Goal: Task Accomplishment & Management: Complete application form

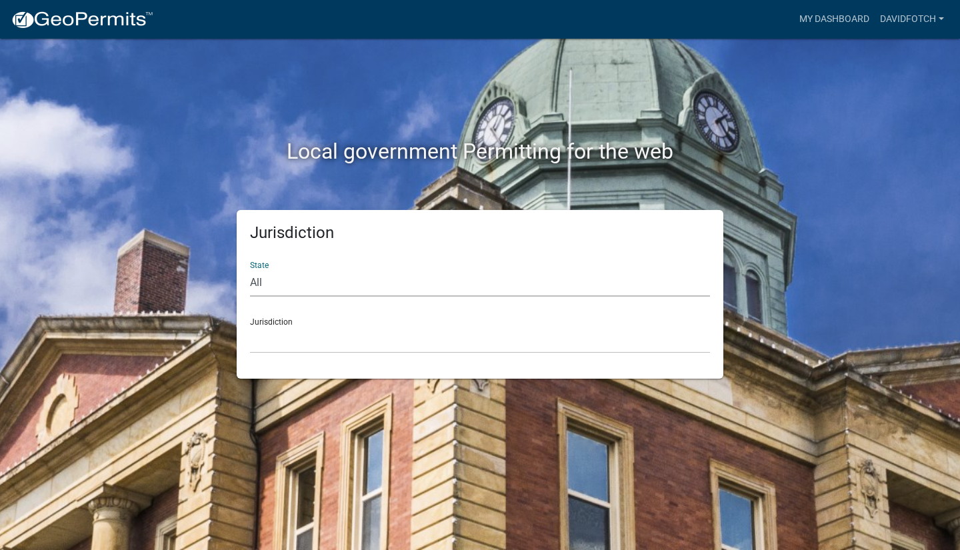
select select "[US_STATE]"
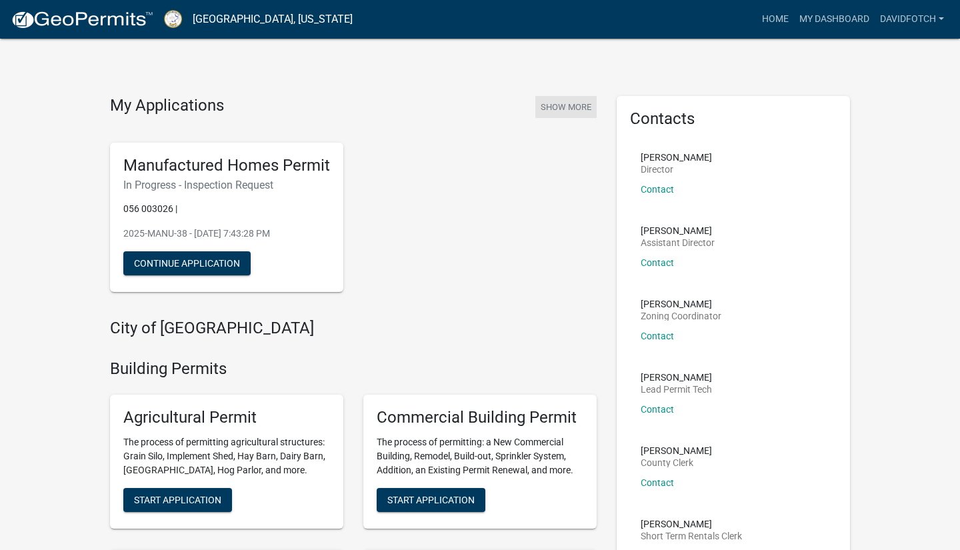
click at [576, 108] on button "Show More" at bounding box center [566, 107] width 61 height 22
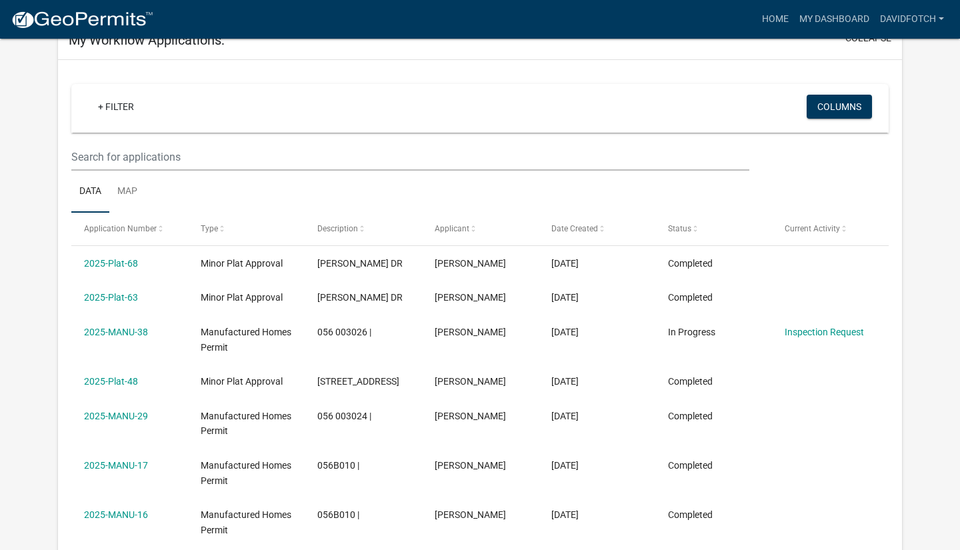
scroll to position [83, 0]
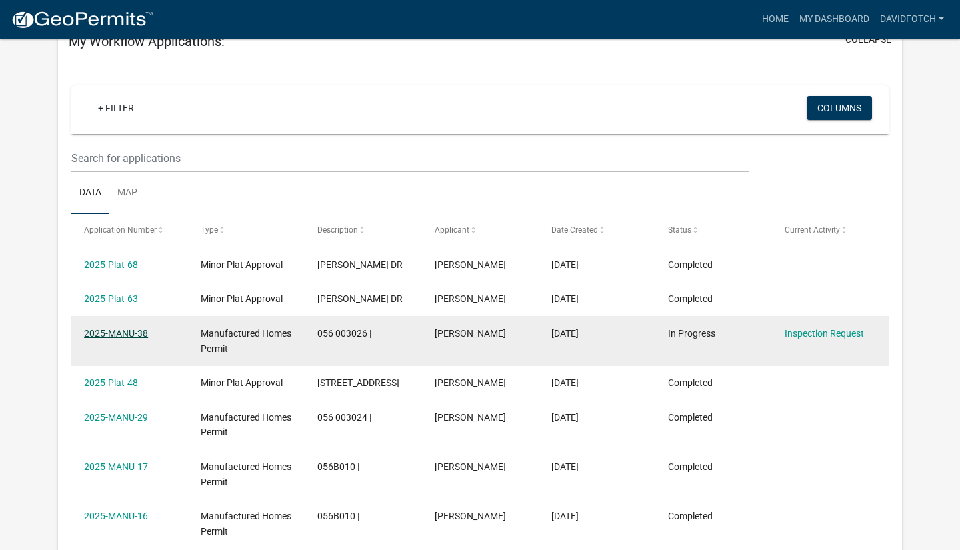
click at [145, 337] on link "2025-MANU-38" at bounding box center [116, 333] width 64 height 11
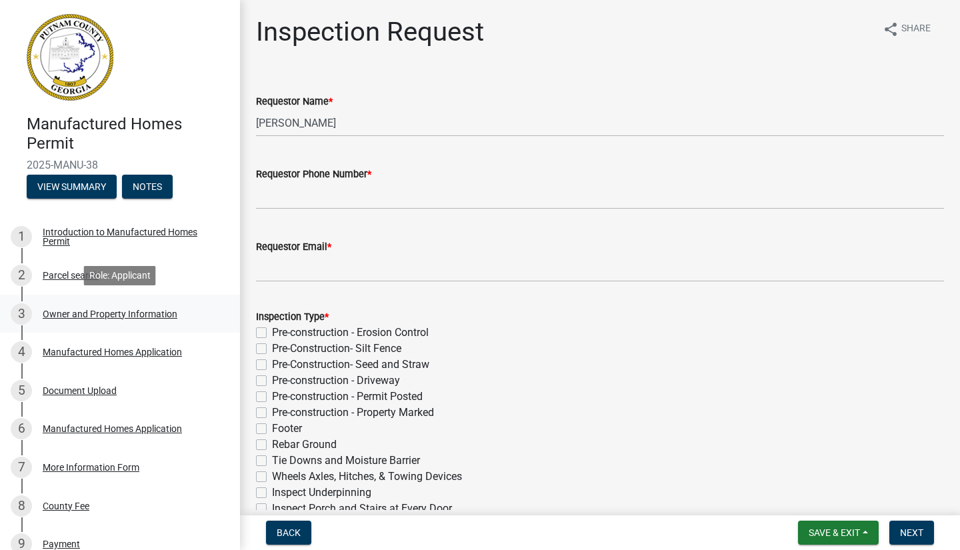
click at [57, 313] on div "Owner and Property Information" at bounding box center [110, 313] width 135 height 9
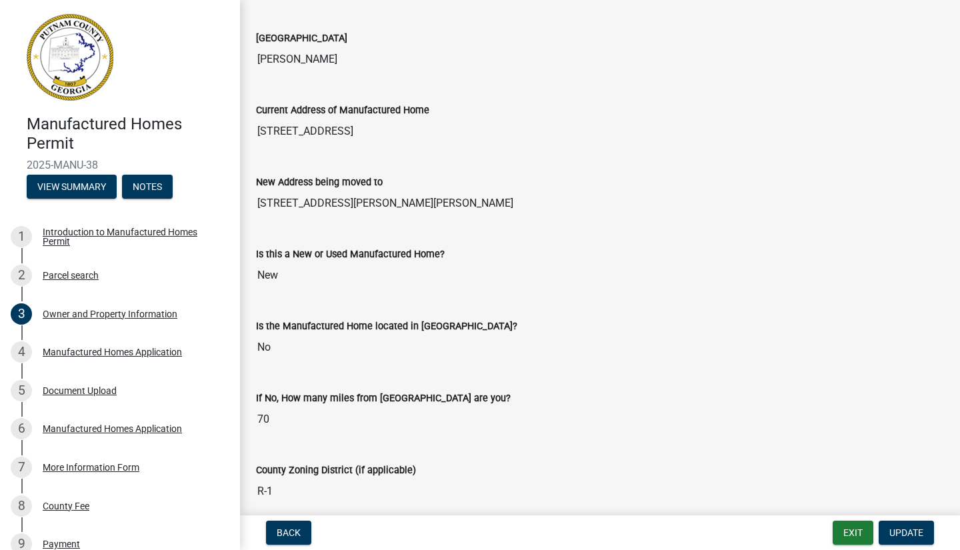
scroll to position [1332, 0]
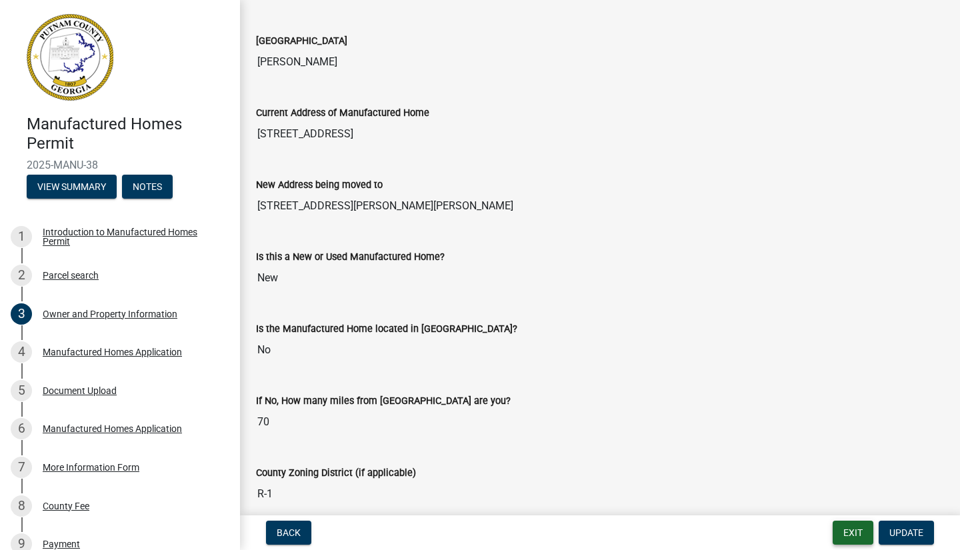
click at [863, 530] on button "Exit" at bounding box center [853, 533] width 41 height 24
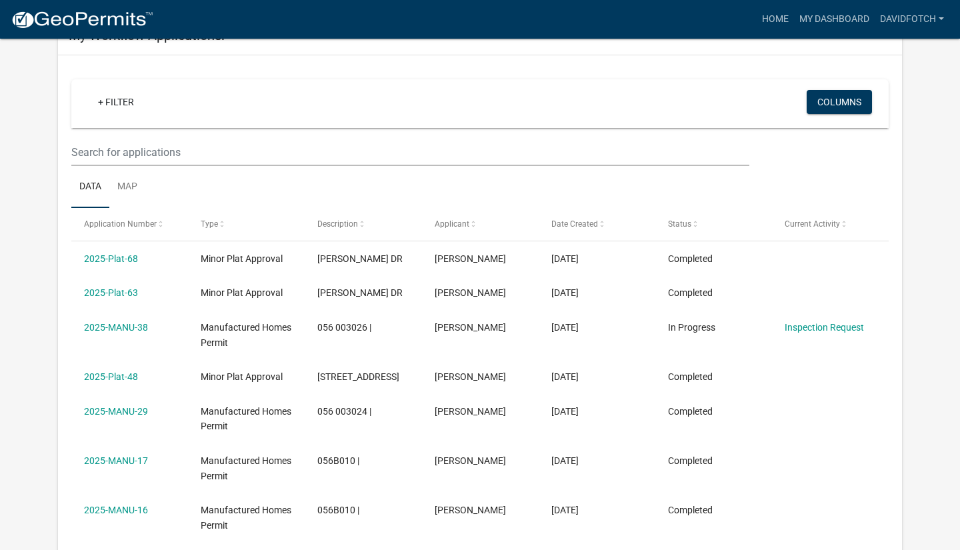
scroll to position [151, 0]
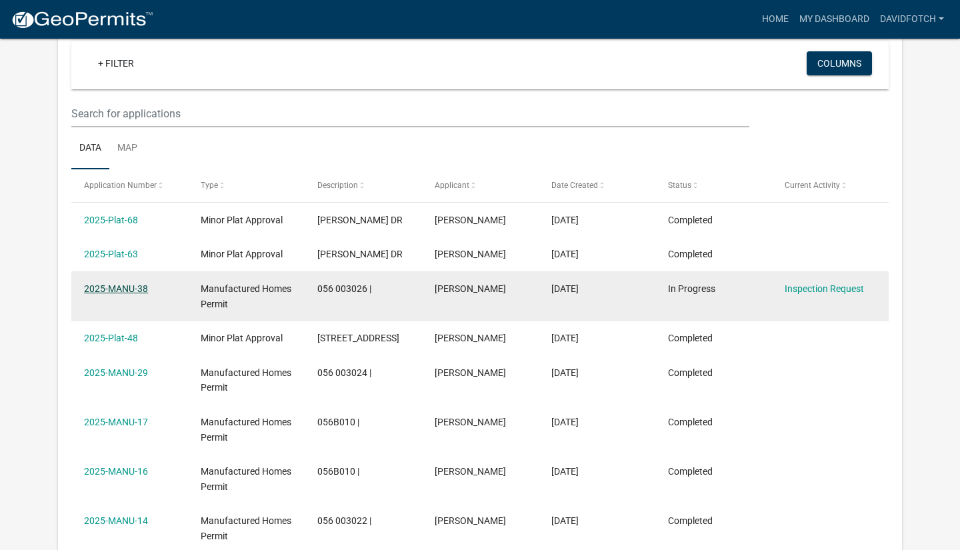
click at [121, 287] on link "2025-MANU-38" at bounding box center [116, 288] width 64 height 11
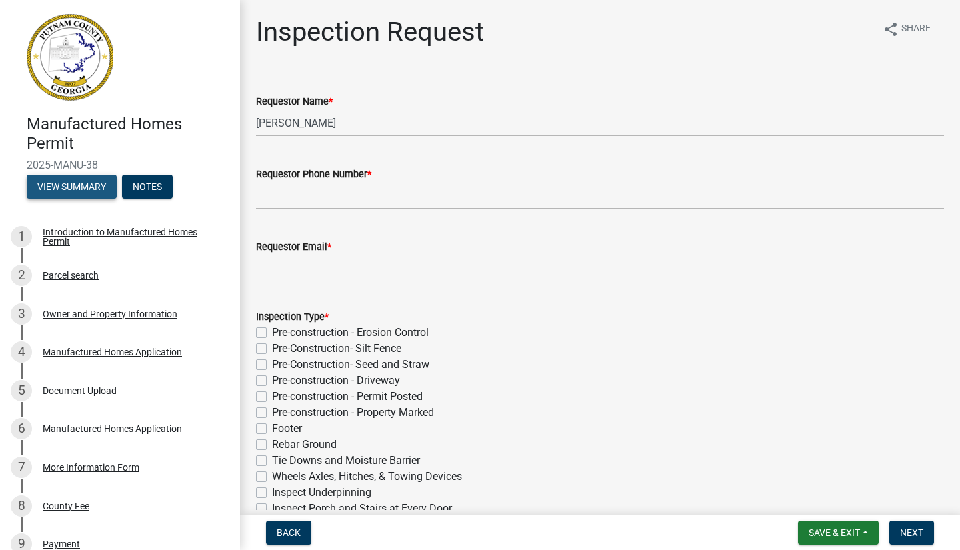
click at [69, 189] on button "View Summary" at bounding box center [72, 187] width 90 height 24
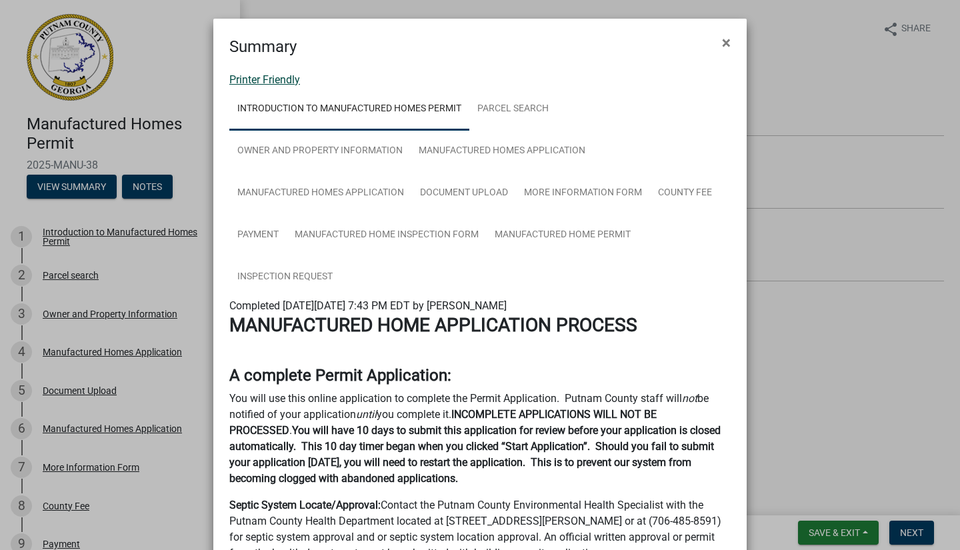
click at [265, 81] on link "Printer Friendly" at bounding box center [264, 79] width 71 height 13
click at [723, 35] on span "×" at bounding box center [726, 42] width 9 height 19
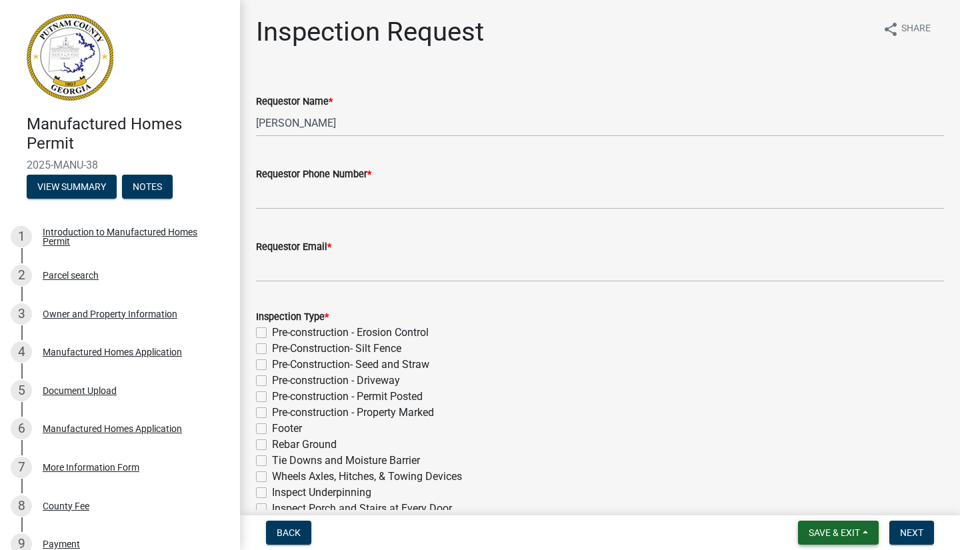
click at [815, 534] on span "Save & Exit" at bounding box center [834, 533] width 51 height 11
click at [809, 498] on button "Save & Exit" at bounding box center [825, 498] width 107 height 32
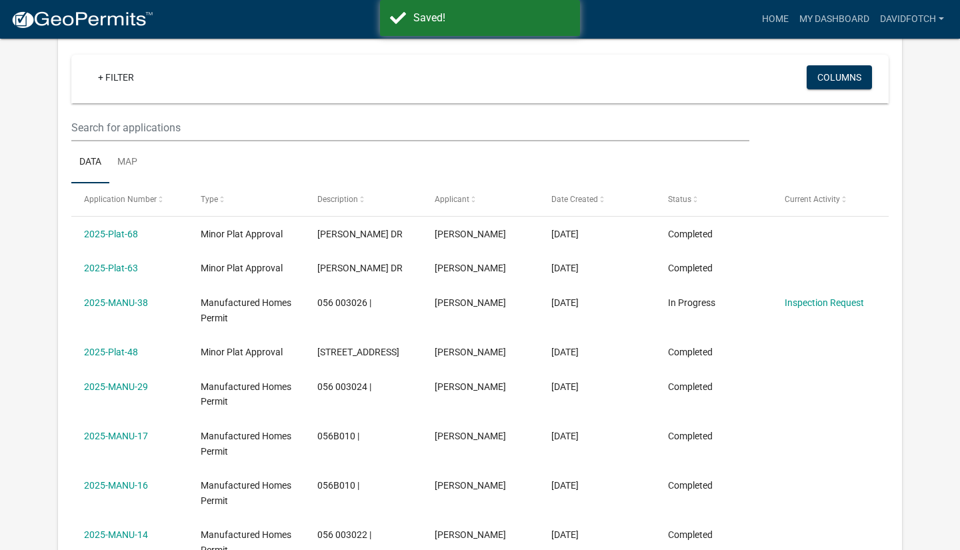
scroll to position [141, 0]
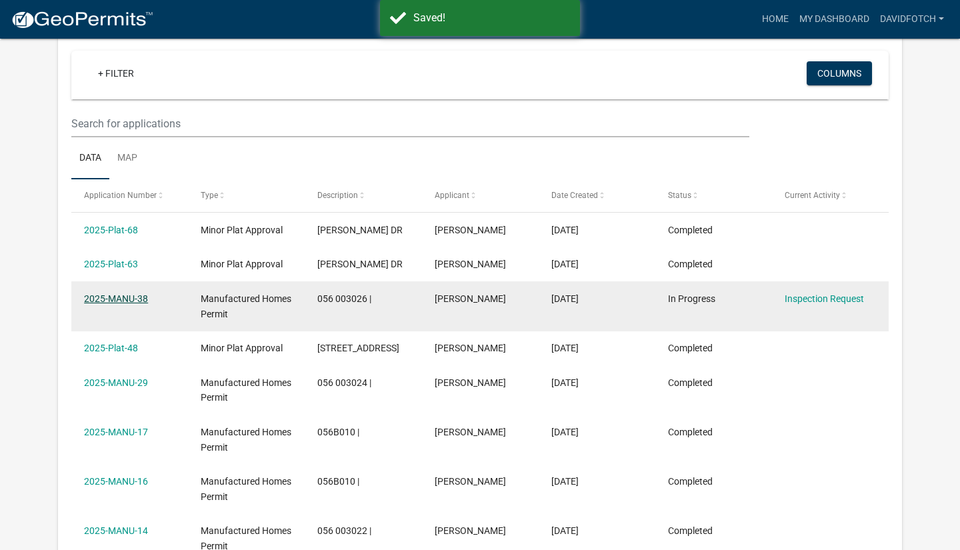
click at [123, 297] on link "2025-MANU-38" at bounding box center [116, 298] width 64 height 11
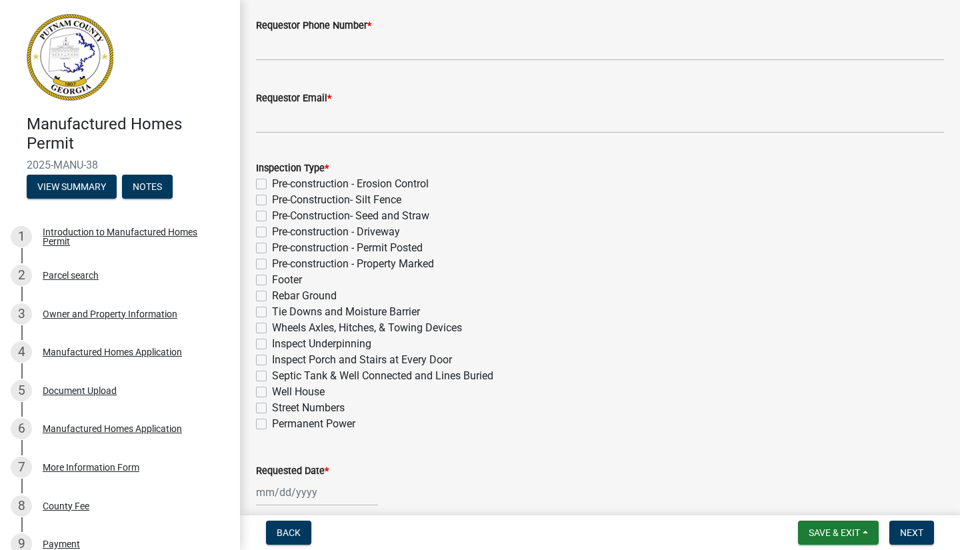
scroll to position [171, 0]
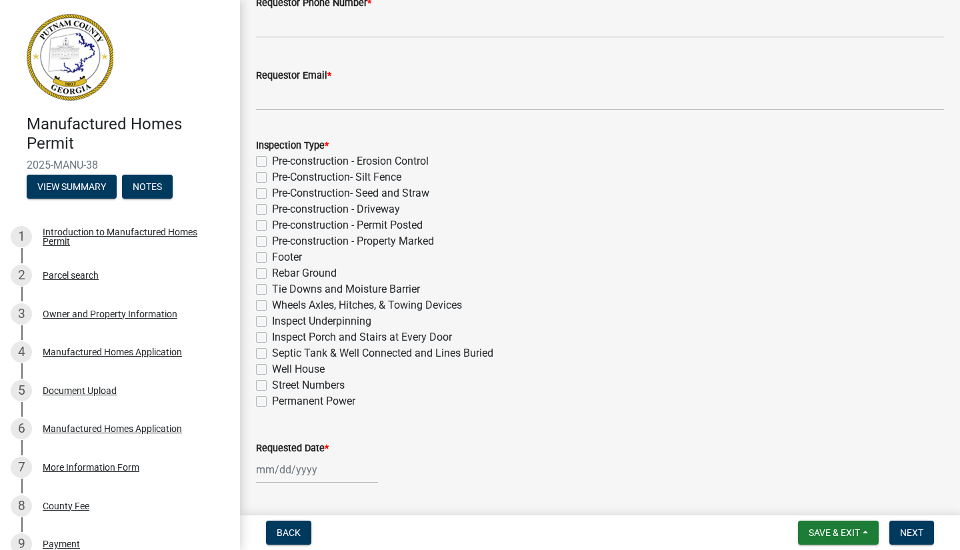
click at [272, 288] on label "Tie Downs and Moisture Barrier" at bounding box center [346, 289] width 148 height 16
click at [272, 288] on input "Tie Downs and Moisture Barrier" at bounding box center [276, 285] width 9 height 9
checkbox input "true"
checkbox input "false"
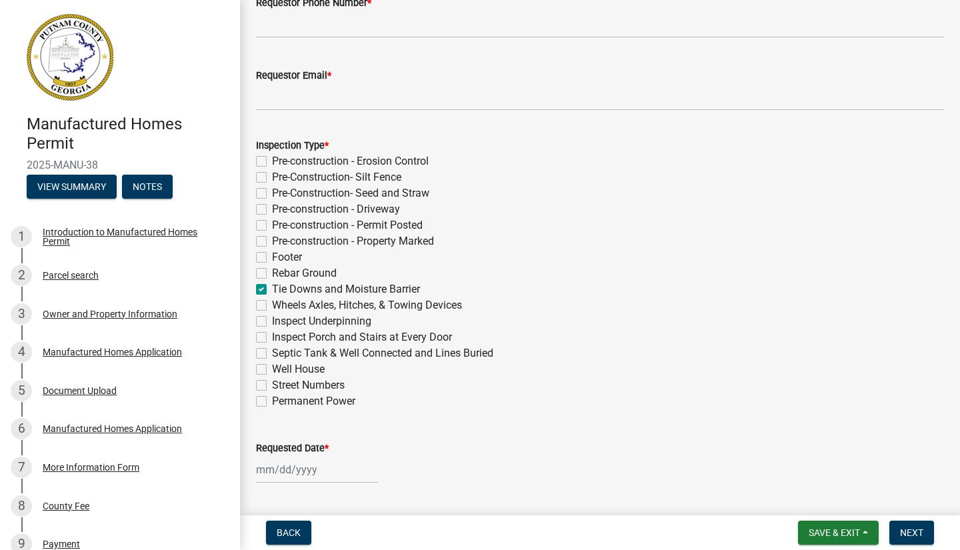
checkbox input "false"
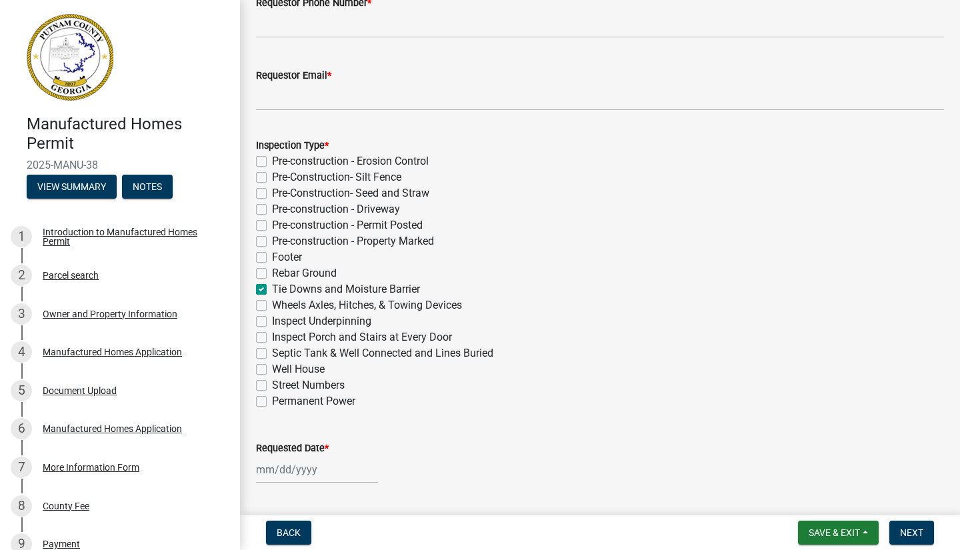
checkbox input "false"
checkbox input "true"
checkbox input "false"
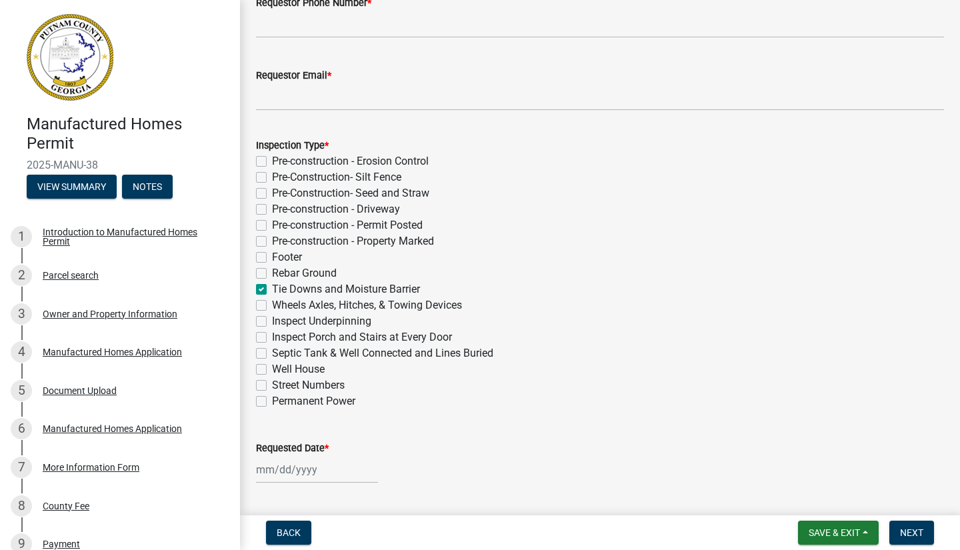
checkbox input "false"
click at [272, 304] on label "Wheels Axles, Hitches, & Towing Devices" at bounding box center [367, 305] width 190 height 16
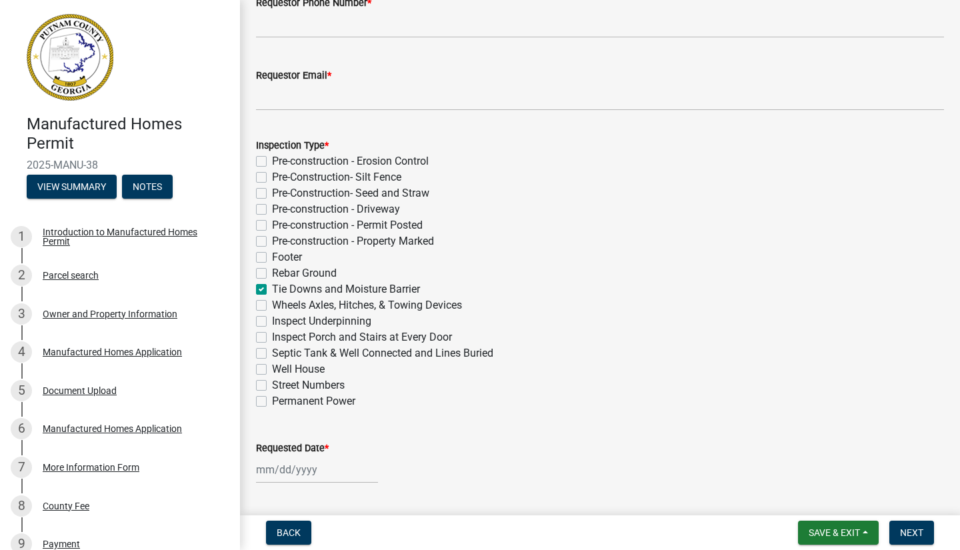
click at [272, 304] on input "Wheels Axles, Hitches, & Towing Devices" at bounding box center [276, 301] width 9 height 9
checkbox input "true"
checkbox input "false"
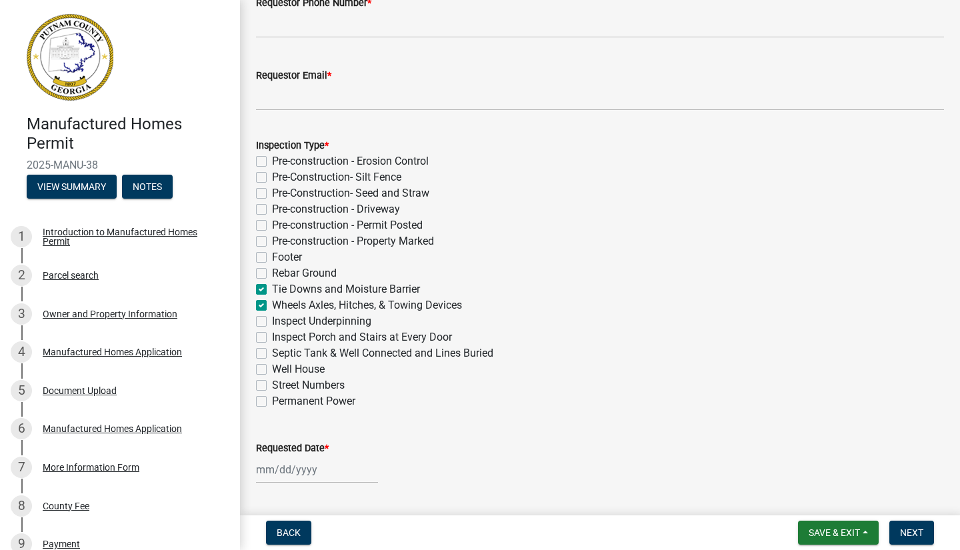
checkbox input "false"
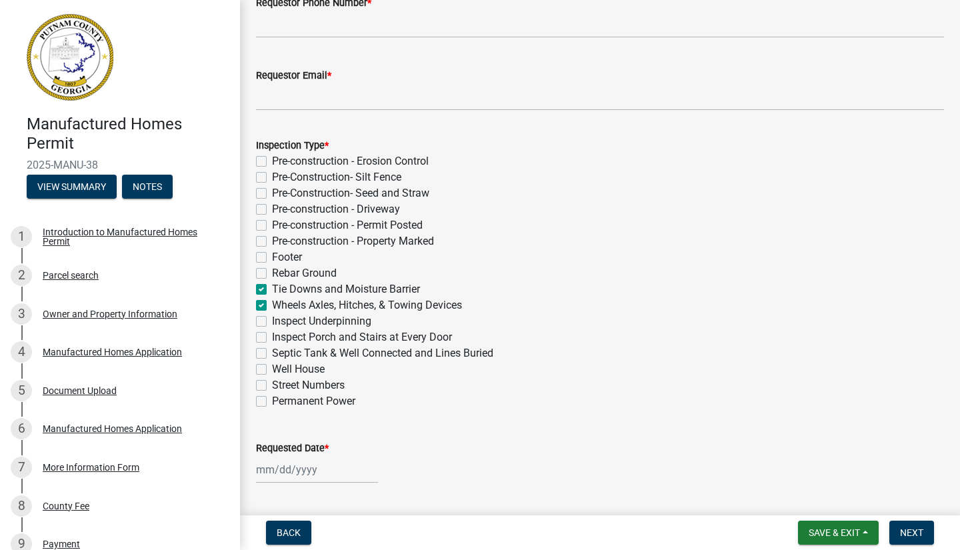
checkbox input "true"
checkbox input "false"
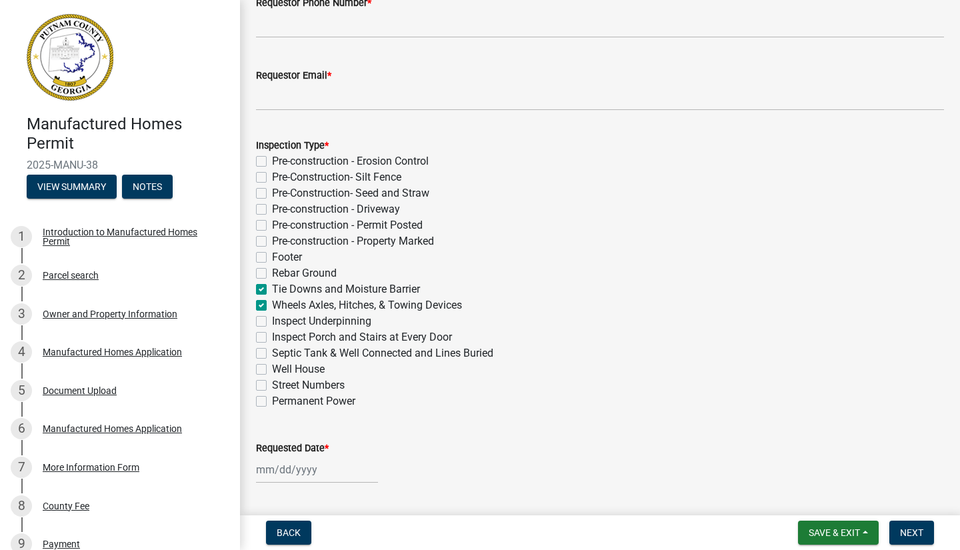
checkbox input "false"
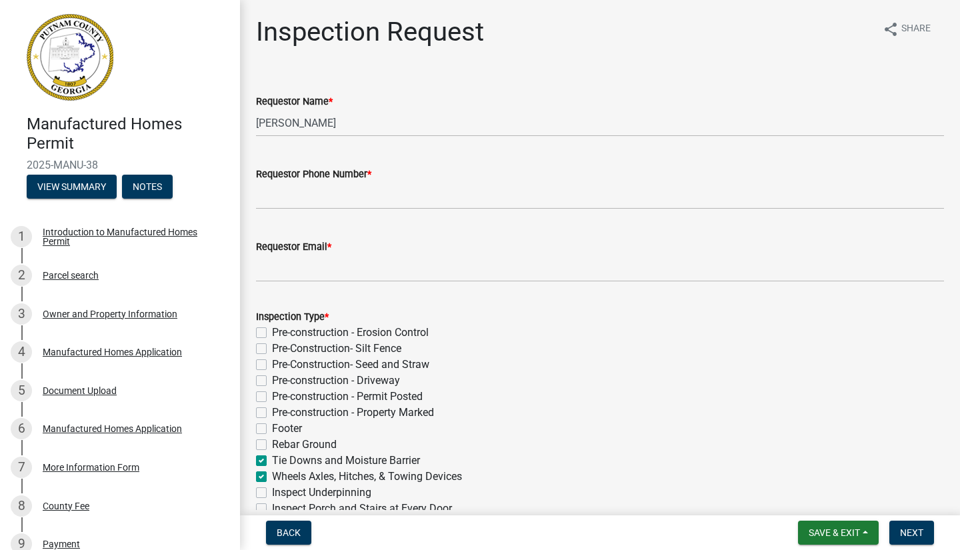
scroll to position [0, 0]
click at [366, 118] on input "[PERSON_NAME]" at bounding box center [600, 122] width 688 height 27
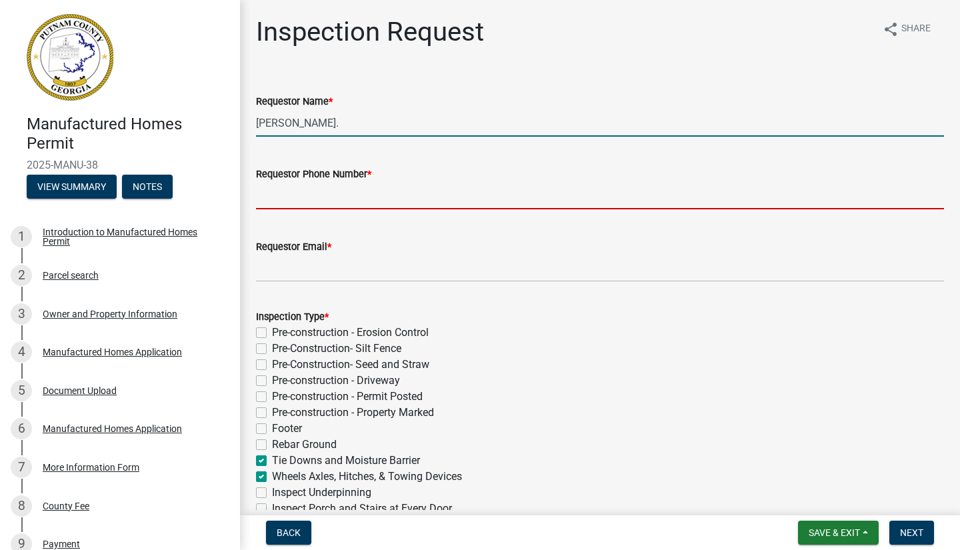
click at [359, 124] on input "[PERSON_NAME]." at bounding box center [600, 122] width 688 height 27
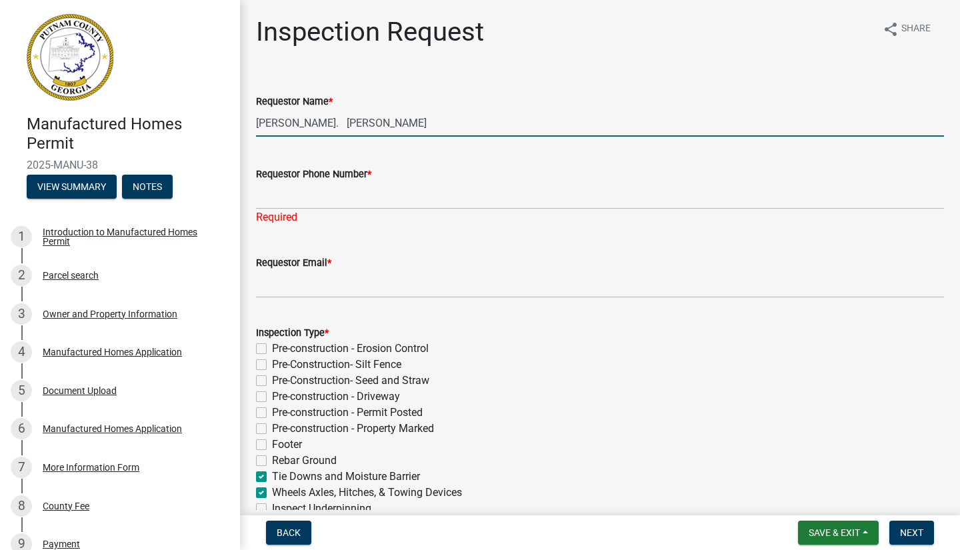
type input "[PERSON_NAME]. [PERSON_NAME]"
click at [278, 205] on input "Requestor Phone Number *" at bounding box center [600, 195] width 688 height 27
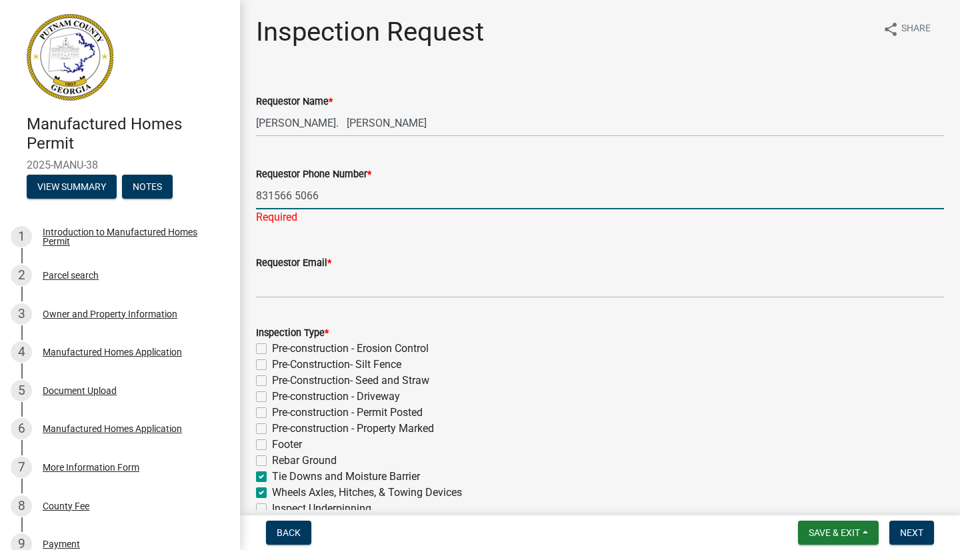
click at [290, 195] on input "831566 5066" at bounding box center [600, 195] width 688 height 27
type input "831566 5066"
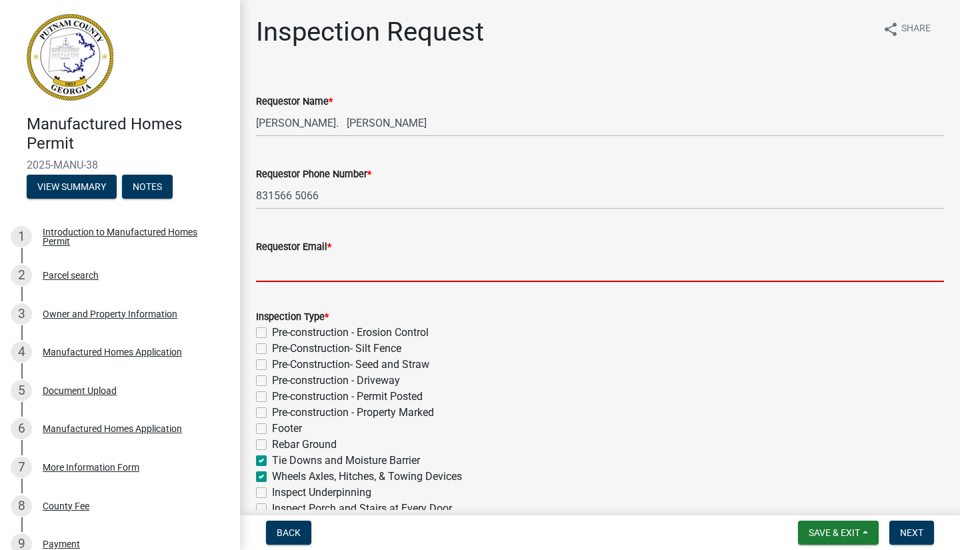
click at [278, 280] on input "Requestor Email *" at bounding box center [600, 268] width 688 height 27
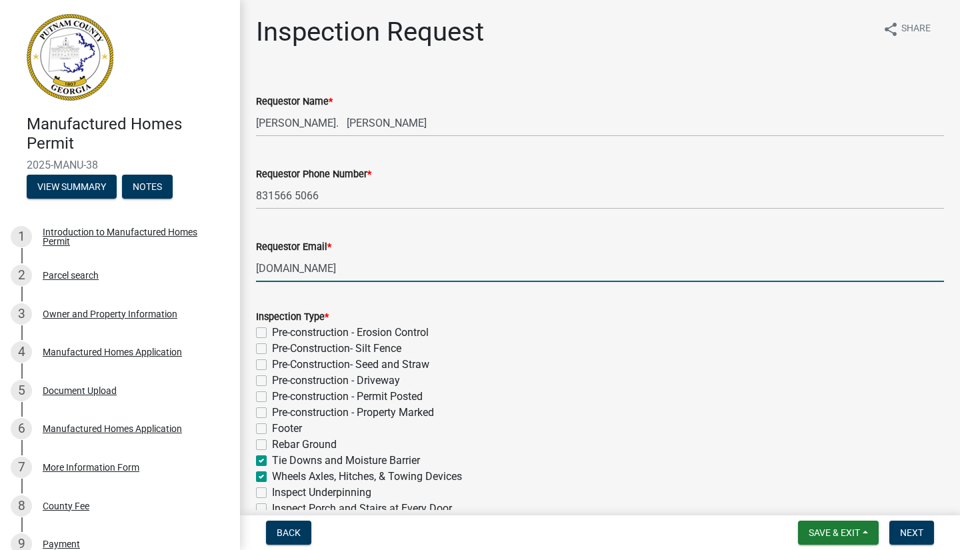
click at [323, 268] on input "[DOMAIN_NAME]" at bounding box center [600, 268] width 688 height 27
click at [538, 267] on input "[EMAIL_ADDRESS][DOMAIN_NAME]" at bounding box center [600, 268] width 688 height 27
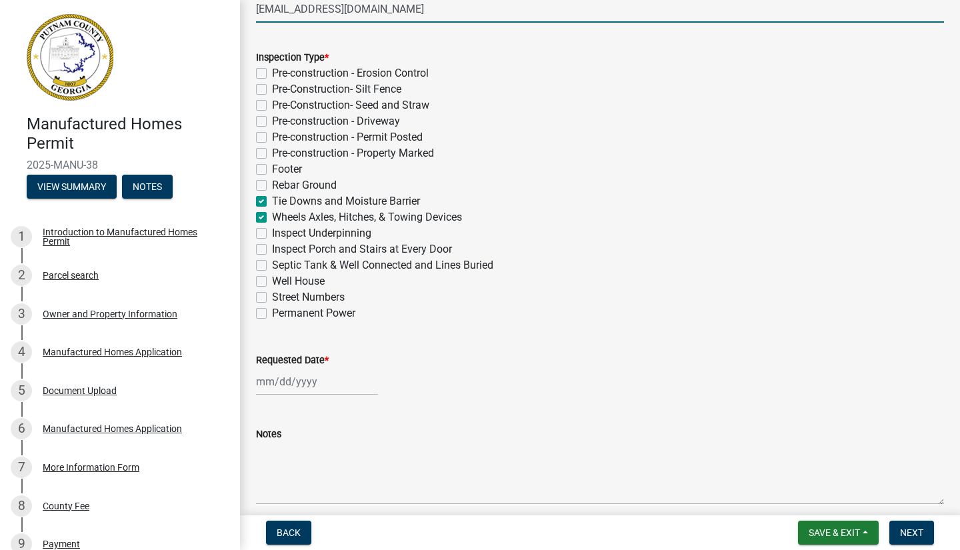
scroll to position [261, 0]
type input "[EMAIL_ADDRESS][DOMAIN_NAME]"
select select "9"
select select "2025"
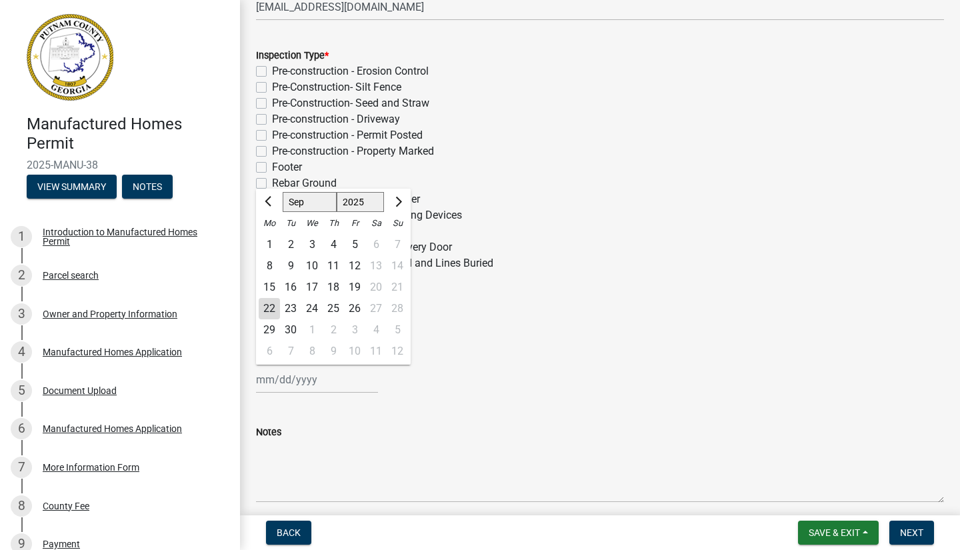
click at [298, 383] on div "[PERSON_NAME] Feb Mar Apr [PERSON_NAME][DATE] Oct Nov [DATE] 1526 1527 1528 152…" at bounding box center [317, 379] width 122 height 27
click at [292, 304] on div "23" at bounding box center [290, 308] width 21 height 21
type input "[DATE]"
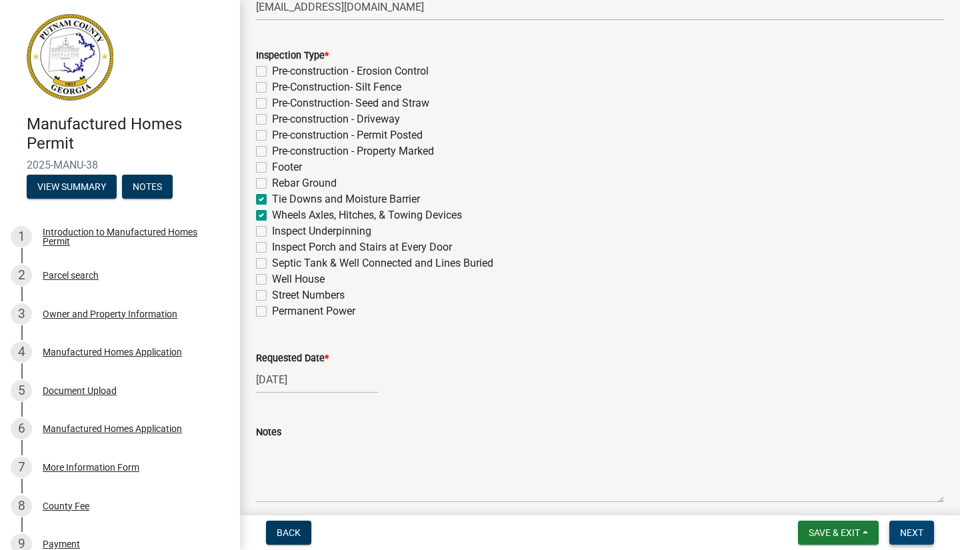
click at [908, 532] on span "Next" at bounding box center [911, 533] width 23 height 11
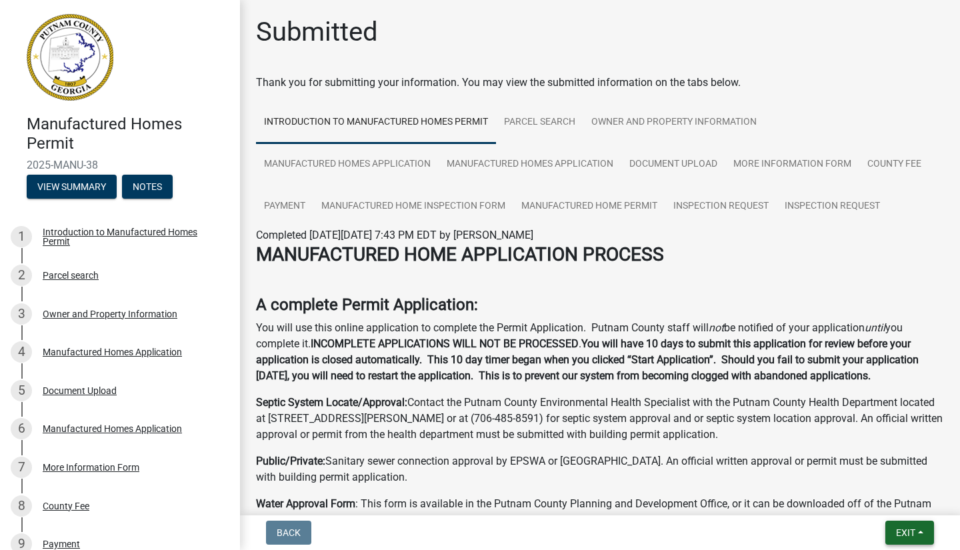
click at [903, 534] on span "Exit" at bounding box center [905, 533] width 19 height 11
click at [869, 499] on button "Save & Exit" at bounding box center [881, 498] width 107 height 32
